Goal: Unclear

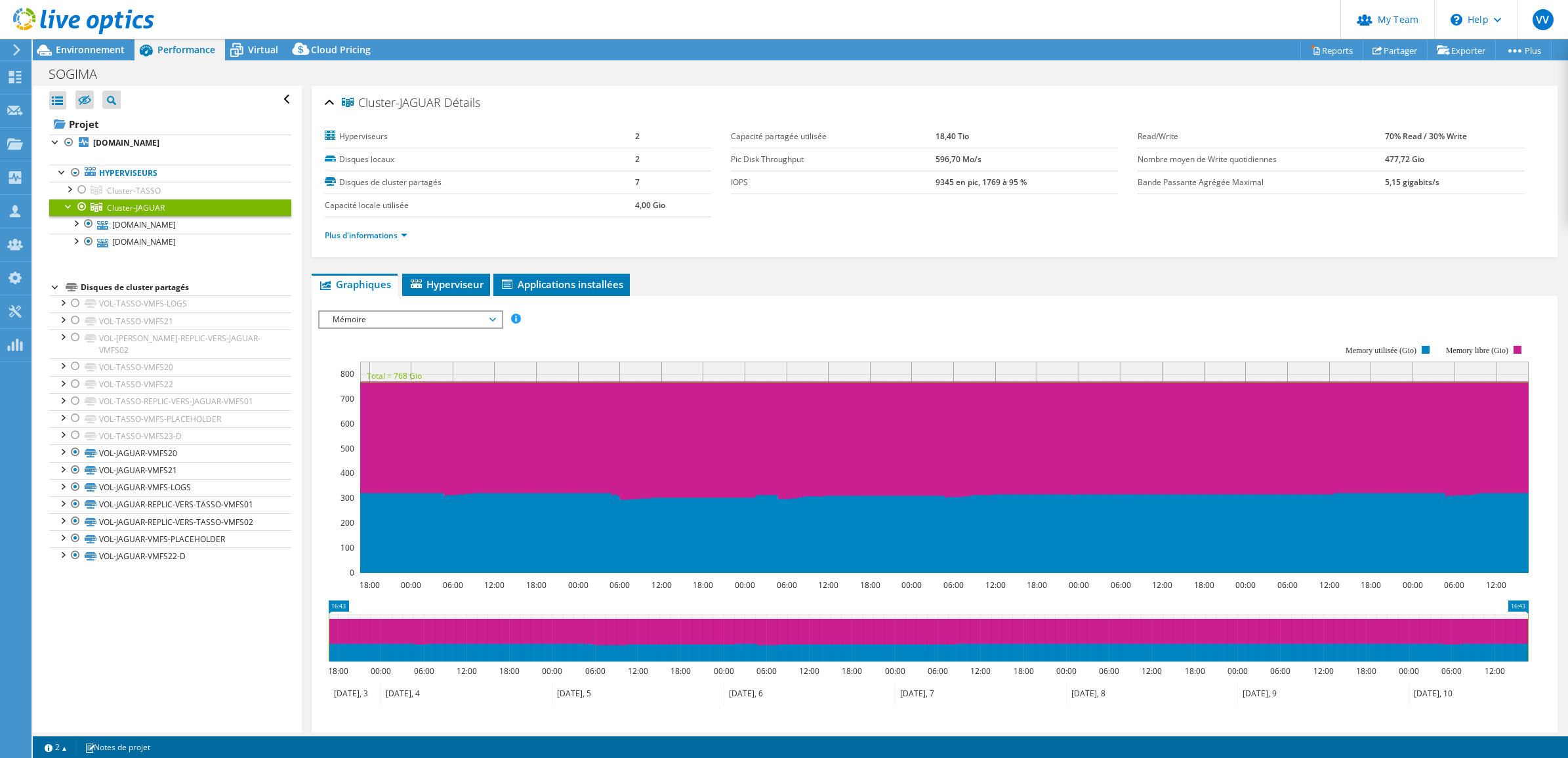
select select "USD"
